Goal: Task Accomplishment & Management: Use online tool/utility

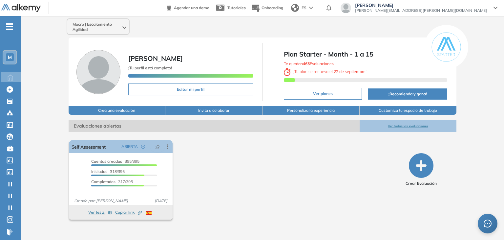
click at [248, 176] on div "El proctoring será activado ¡Importante!: Los usuarios que ya realizaron la eva…" at bounding box center [229, 179] width 327 height 85
click at [18, 219] on div "Reiniciar testgroups Reiniciar testgroups" at bounding box center [11, 220] width 20 height 10
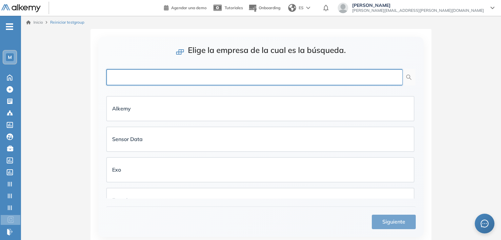
click at [145, 75] on input "text" at bounding box center [254, 77] width 297 height 16
type input "******"
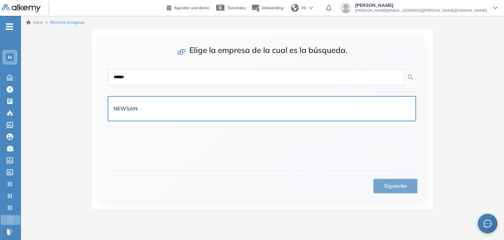
click at [145, 102] on div "NEWSAN" at bounding box center [262, 108] width 297 height 13
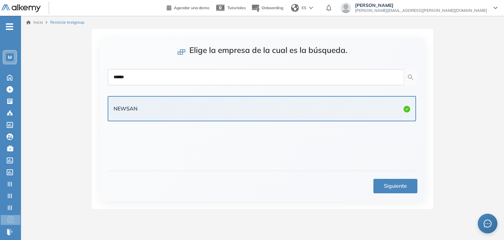
click at [396, 187] on span "Siguiente" at bounding box center [395, 185] width 23 height 8
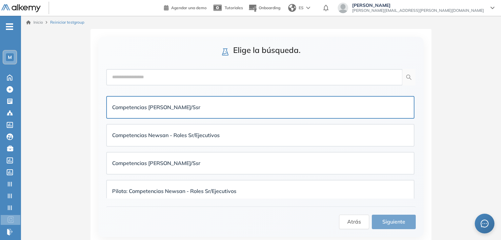
click at [190, 104] on div "Competencias [PERSON_NAME]/Ssr" at bounding box center [260, 107] width 297 height 8
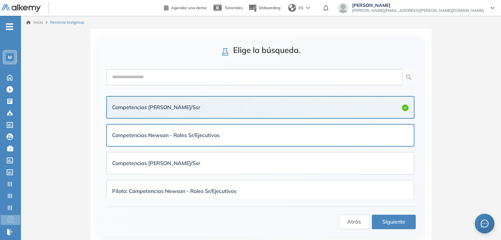
click at [194, 128] on div "Competencias Newsan - Roles Sr/Ejecutivos" at bounding box center [260, 134] width 307 height 21
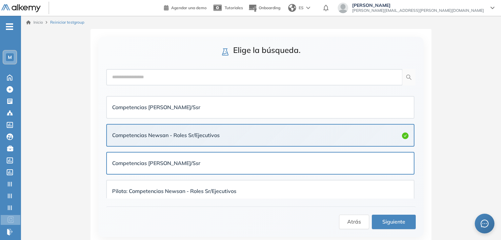
click at [186, 160] on strong "Competencias [PERSON_NAME]/Ssr" at bounding box center [156, 163] width 88 height 7
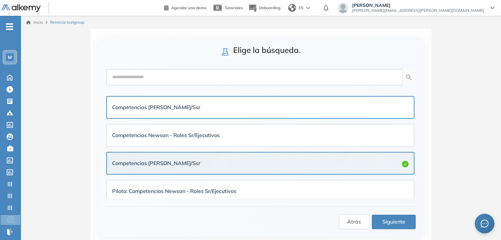
click at [186, 111] on div "Competencias [PERSON_NAME]/Ssr" at bounding box center [260, 107] width 297 height 11
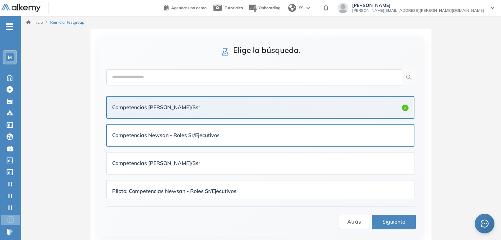
click at [197, 132] on strong "Competencias Newsan - Roles Sr/Ejecutivos" at bounding box center [166, 135] width 108 height 7
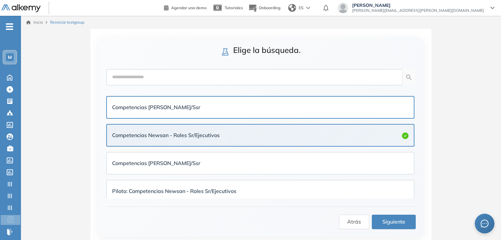
click at [188, 102] on div "Competencias [PERSON_NAME]/Ssr" at bounding box center [260, 107] width 297 height 11
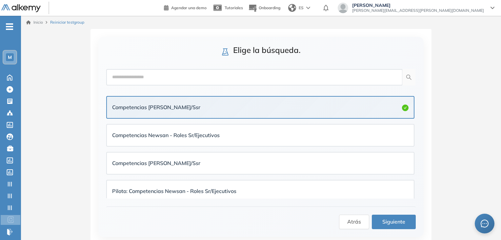
click at [399, 217] on span "Siguiente" at bounding box center [394, 221] width 23 height 8
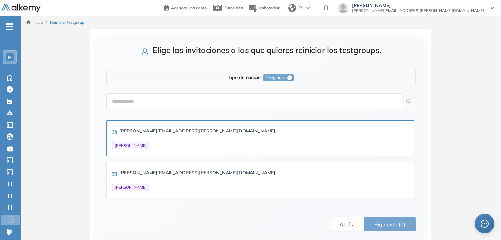
click at [181, 136] on div "[PERSON_NAME][EMAIL_ADDRESS][PERSON_NAME][DOMAIN_NAME] [PERSON_NAME]" at bounding box center [193, 138] width 163 height 22
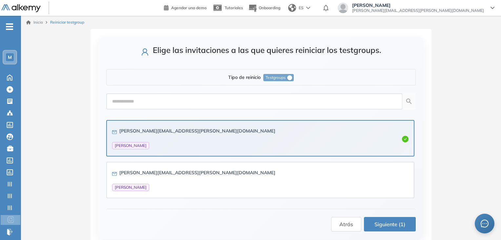
click at [385, 220] on span "Siguiente (1)" at bounding box center [390, 224] width 31 height 8
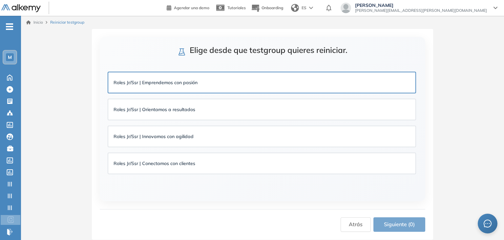
click at [171, 79] on strong "Roles Jr/Ssr | Emprendemos con pasión" at bounding box center [156, 82] width 84 height 6
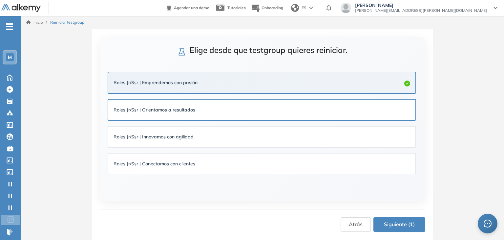
click at [175, 107] on strong "Roles Jr/Ssr | Orientamos a resultados" at bounding box center [155, 110] width 82 height 6
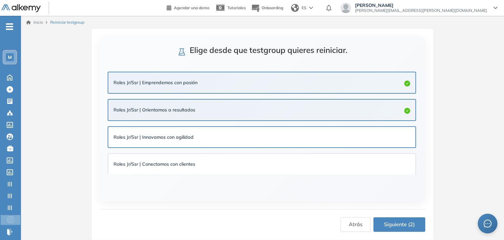
click at [176, 138] on strong "Roles Jr/Ssr | Innovamos con agilidad" at bounding box center [154, 137] width 80 height 6
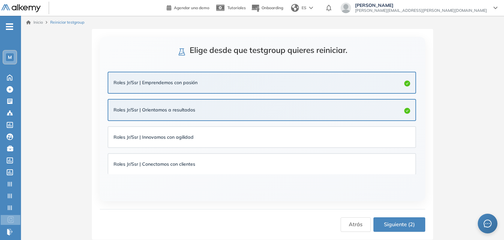
click at [177, 151] on li "Roles Jr/Ssr | Conectamos con clientes" at bounding box center [262, 163] width 309 height 27
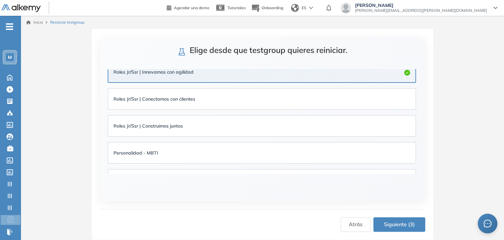
scroll to position [66, 0]
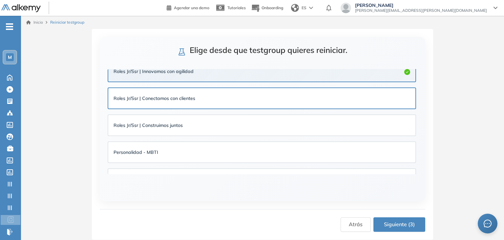
click at [189, 88] on div "Roles Jr/Ssr | Conectamos con clientes" at bounding box center [261, 98] width 307 height 20
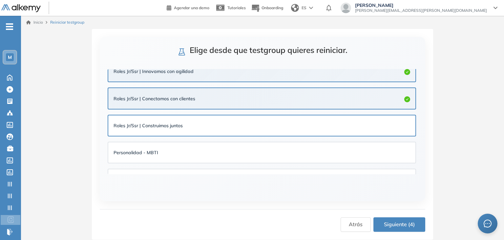
click at [184, 128] on div "Roles Jr/Ssr | Construimos juntos" at bounding box center [262, 125] width 297 height 10
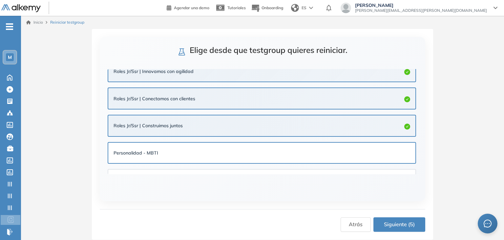
click at [182, 152] on div "Personalidad - MBTI" at bounding box center [262, 152] width 297 height 7
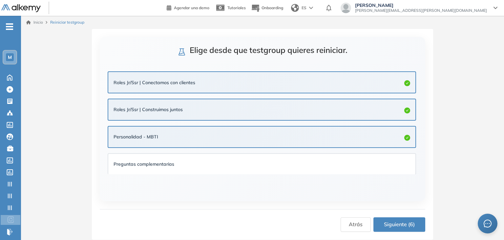
scroll to position [83, 0]
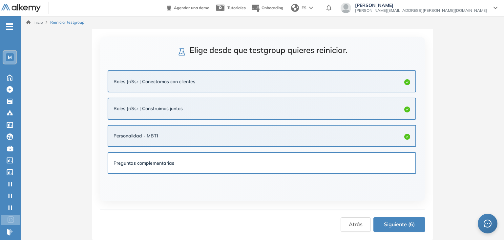
click at [179, 160] on div "Preguntas complementarias" at bounding box center [262, 162] width 297 height 7
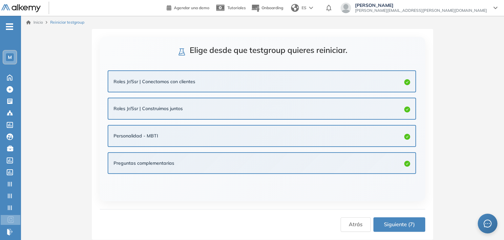
click at [398, 218] on button "Siguiente (7)" at bounding box center [399, 224] width 52 height 14
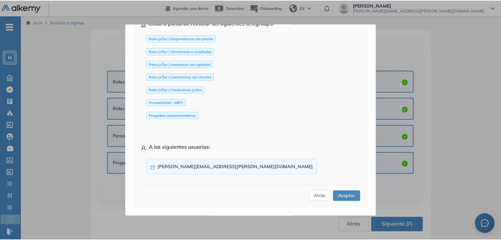
scroll to position [51, 0]
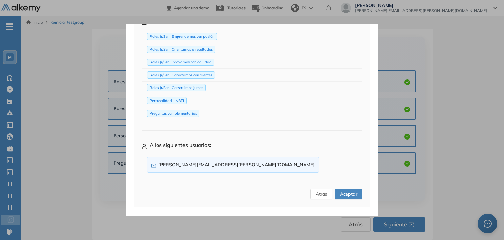
click at [346, 191] on span "Aceptar" at bounding box center [348, 193] width 17 height 7
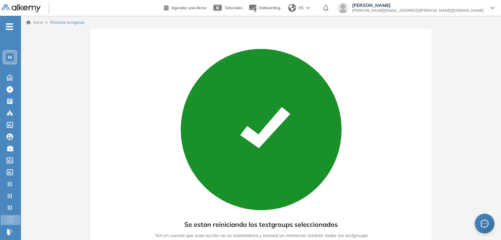
click at [123, 109] on div "Se estan reiniciando los testgroups seleccionados Ten en cuenta que esta acción…" at bounding box center [261, 154] width 326 height 234
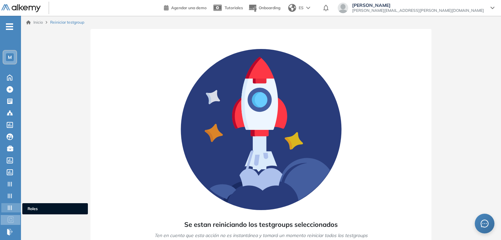
click at [13, 209] on div at bounding box center [11, 207] width 8 height 8
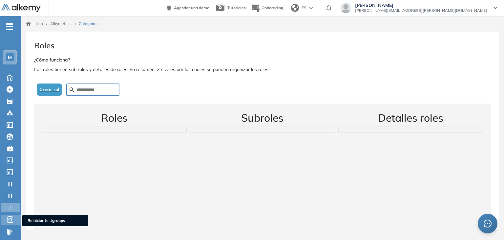
click at [11, 217] on icon at bounding box center [10, 219] width 7 height 8
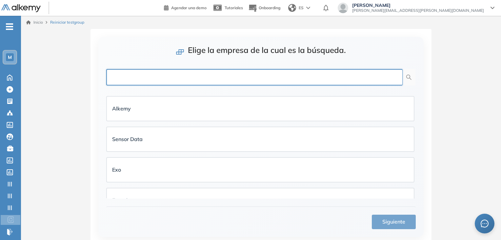
click at [143, 84] on input "text" at bounding box center [254, 77] width 297 height 16
type input "******"
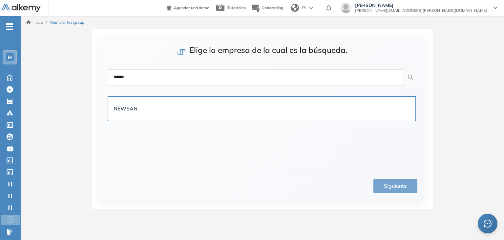
click at [139, 106] on div "NEWSAN" at bounding box center [262, 108] width 297 height 8
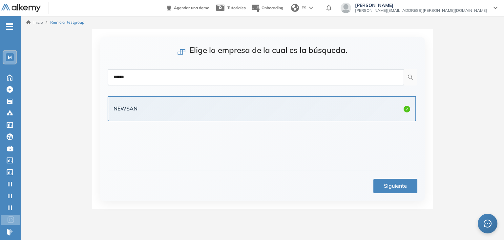
click at [400, 190] on button "Siguiente" at bounding box center [395, 186] width 44 height 14
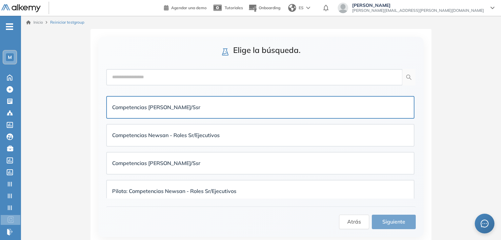
click at [204, 109] on div "Competencias [PERSON_NAME]/Ssr" at bounding box center [260, 107] width 297 height 8
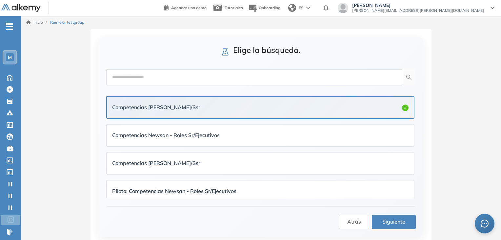
click at [396, 221] on span "Siguiente" at bounding box center [394, 221] width 23 height 8
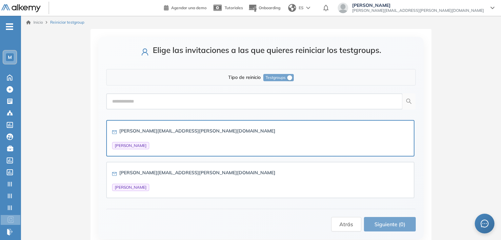
click at [172, 136] on div "[PERSON_NAME][EMAIL_ADDRESS][PERSON_NAME][DOMAIN_NAME] [PERSON_NAME]" at bounding box center [193, 138] width 163 height 22
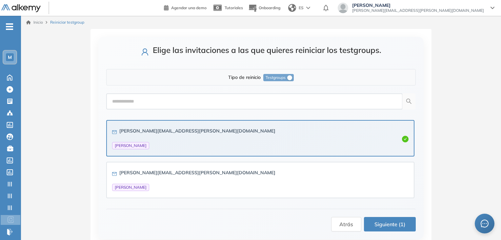
click at [390, 221] on span "Siguiente (1)" at bounding box center [390, 224] width 31 height 8
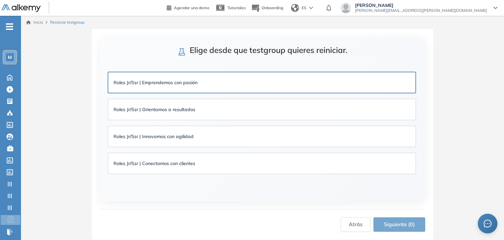
click at [188, 86] on div "Roles Jr/Ssr | Emprendemos con pasión" at bounding box center [156, 82] width 84 height 7
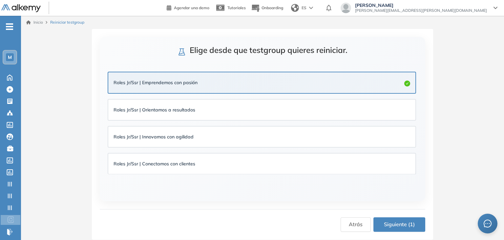
click at [388, 222] on span "Siguiente (1)" at bounding box center [399, 224] width 31 height 8
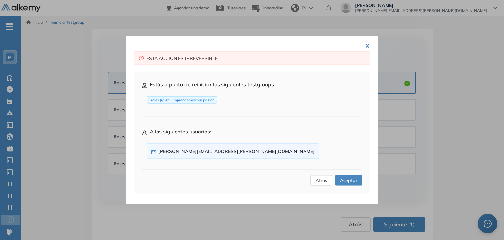
click at [356, 182] on button "Aceptar" at bounding box center [348, 180] width 27 height 11
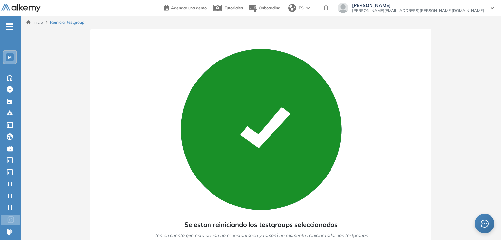
click at [353, 144] on div "Se estan reiniciando los testgroups seleccionados Ten en cuenta que esta acción…" at bounding box center [261, 154] width 326 height 234
